Goal: Information Seeking & Learning: Find contact information

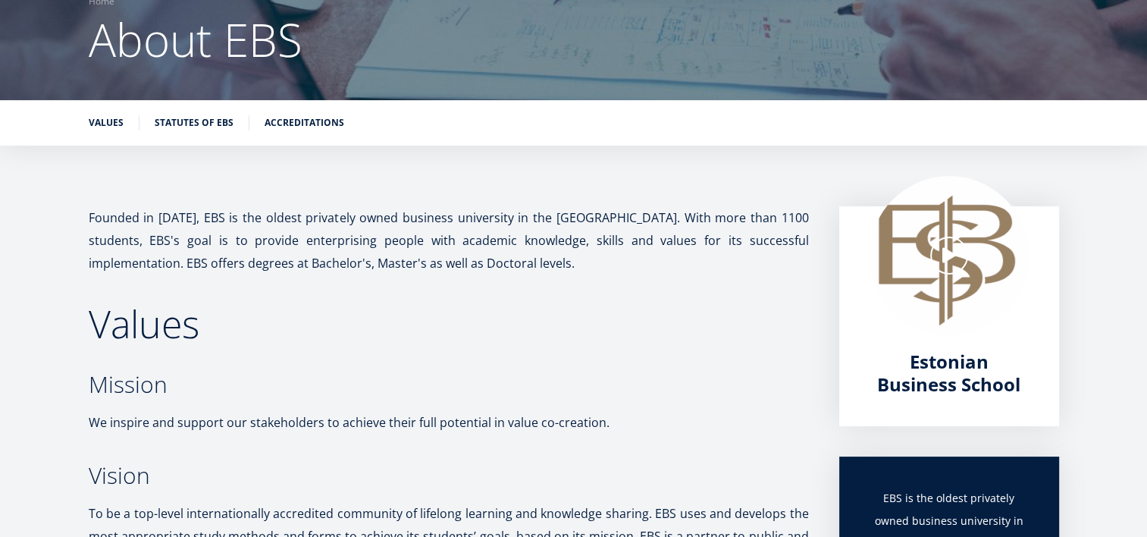
scroll to position [5, 0]
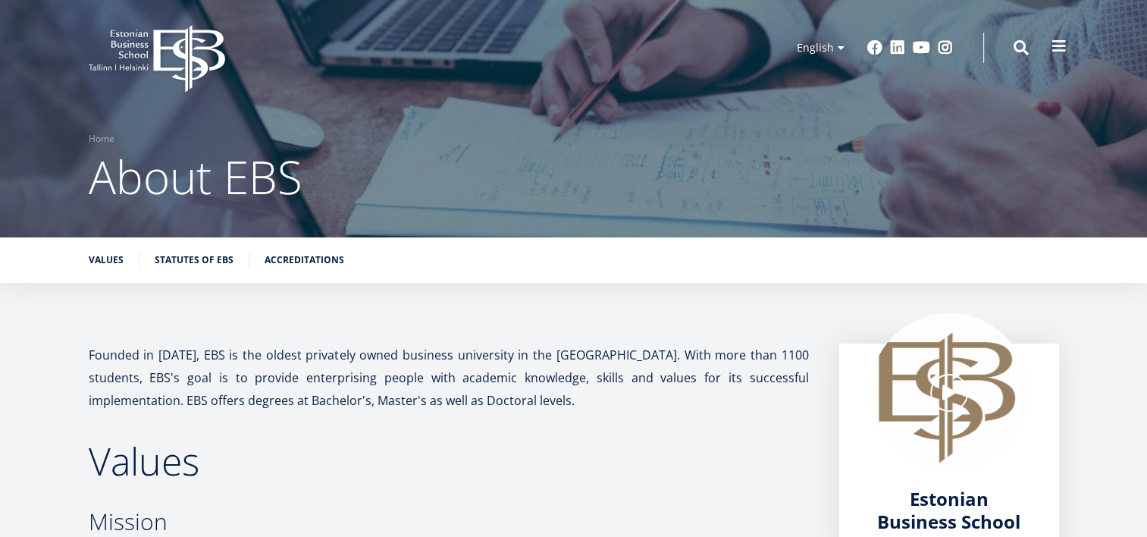
click at [1070, 40] on button at bounding box center [1059, 46] width 30 height 30
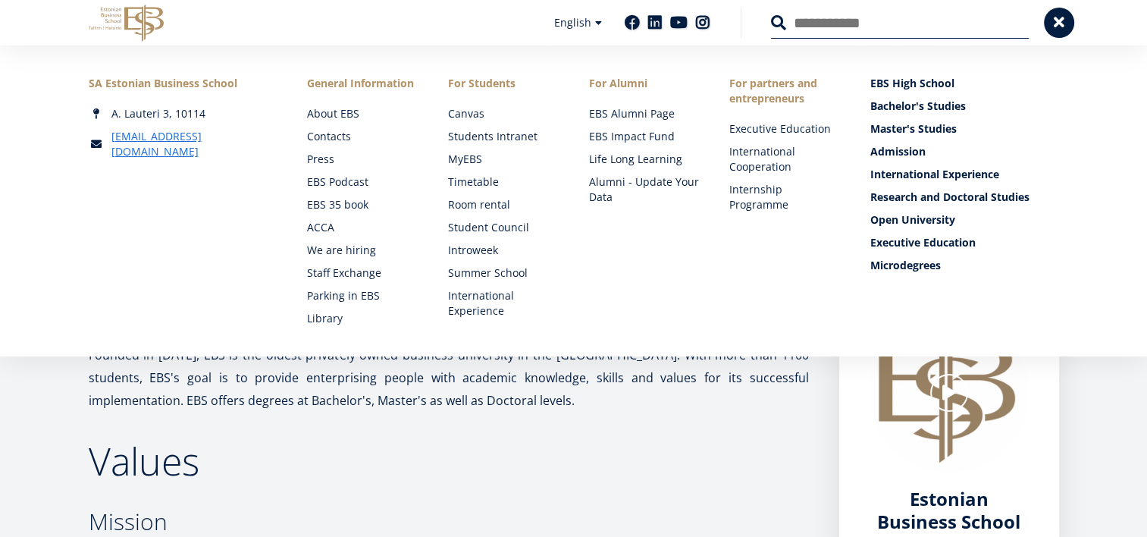
drag, startPoint x: 220, startPoint y: 120, endPoint x: 136, endPoint y: 100, distance: 86.4
click at [136, 100] on div "SA Estonian Business School A. Lauteri 3, 10114 ebs@ebs.ee" at bounding box center [183, 117] width 189 height 83
copy div "A. Lauteri 3, 10114"
click at [347, 112] on link "About EBS" at bounding box center [364, 113] width 111 height 15
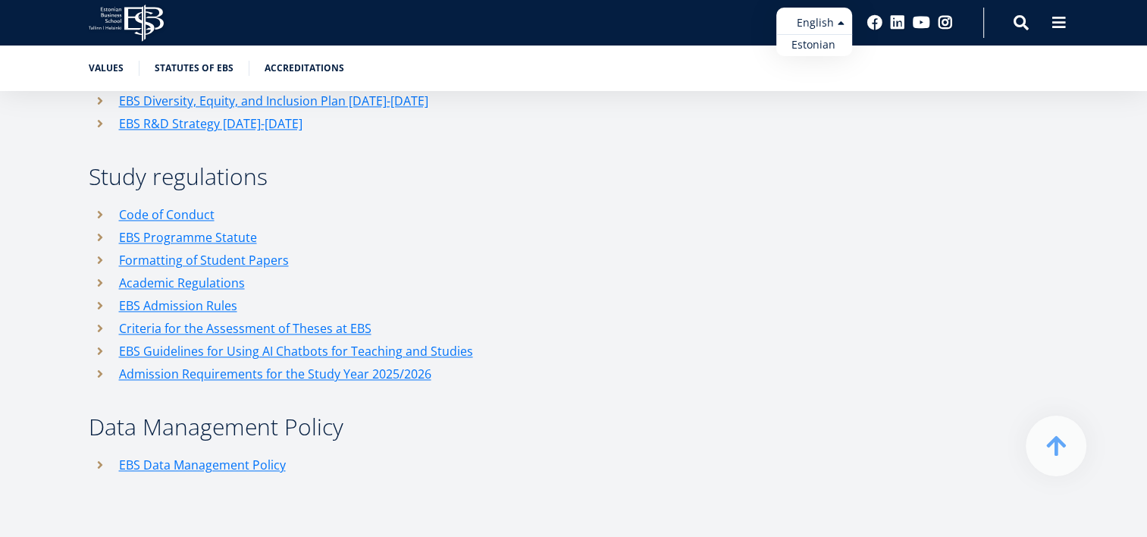
scroll to position [2123, 0]
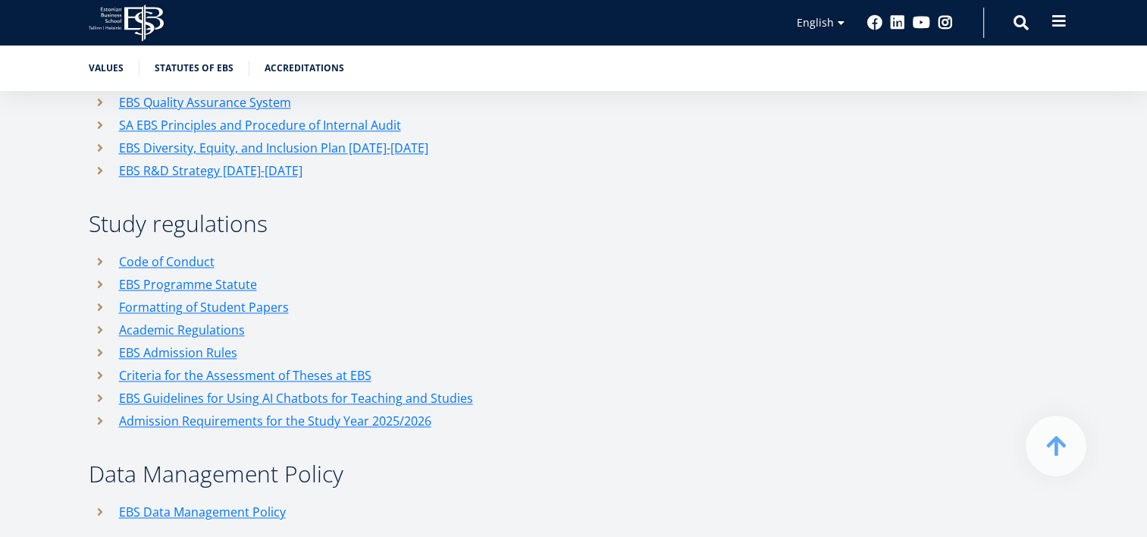
click at [1061, 17] on span at bounding box center [1059, 21] width 15 height 15
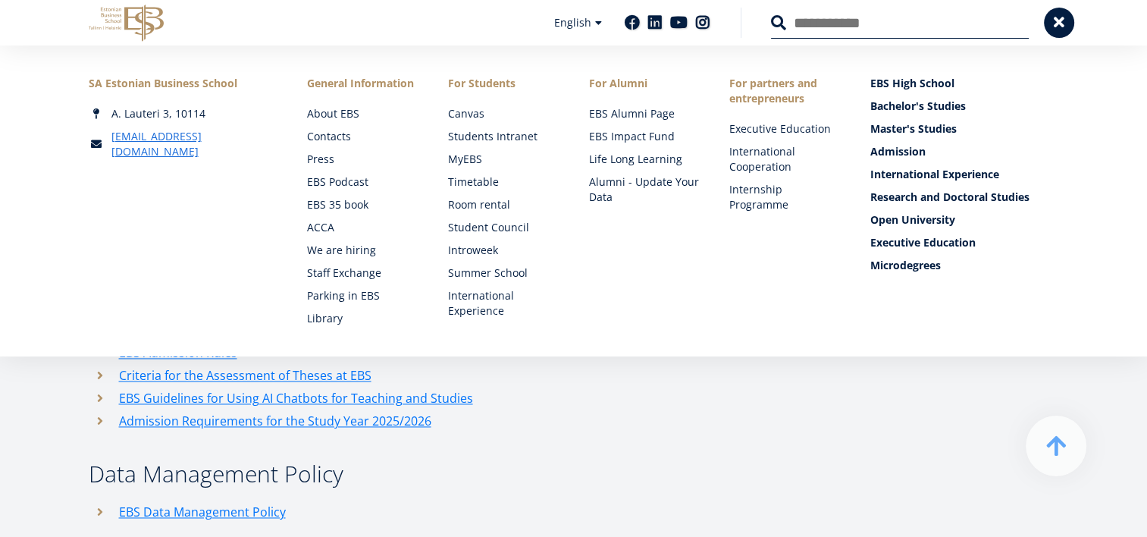
drag, startPoint x: 892, startPoint y: 312, endPoint x: 893, endPoint y: 321, distance: 9.2
click at [893, 321] on div "Esiletõstetud menüü EN EBS High School Bachelor's Studies Master's Studies Admi…" at bounding box center [964, 201] width 189 height 250
click at [322, 132] on link "Contacts" at bounding box center [364, 136] width 111 height 15
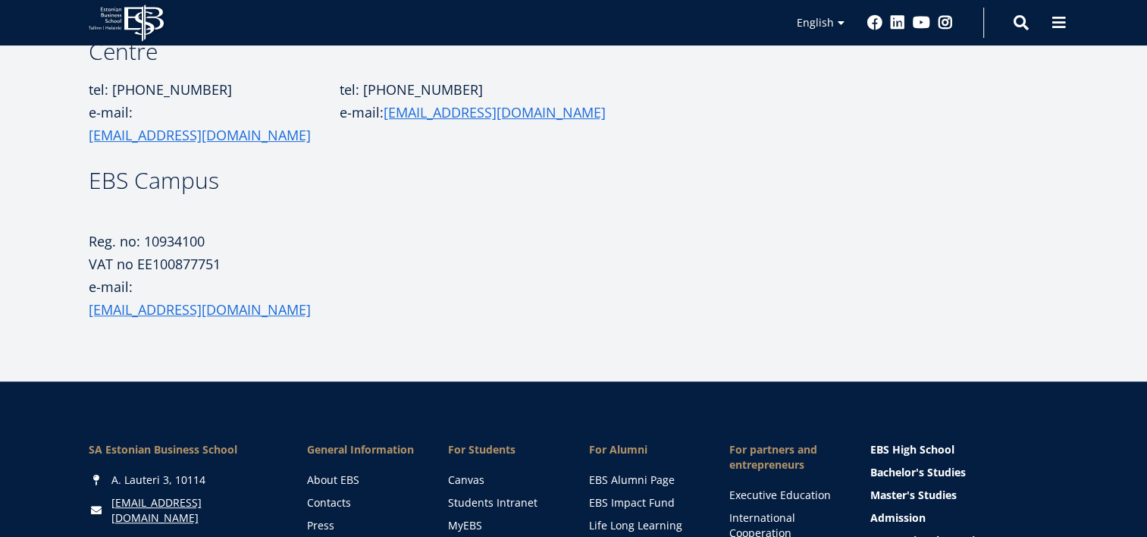
scroll to position [682, 0]
